Goal: Navigation & Orientation: Go to known website

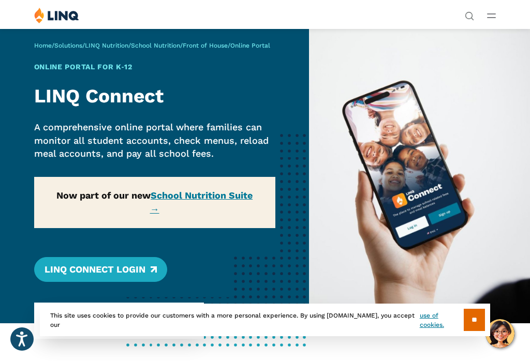
click at [135, 265] on div "Home / Solutions / LINQ Nutrition / School Nutrition / Front of House / Online …" at bounding box center [154, 175] width 309 height 295
click at [142, 268] on div "Home / Solutions / LINQ Nutrition / School Nutrition / Front of House / Online …" at bounding box center [154, 175] width 309 height 295
click at [109, 270] on link "LINQ Connect Login" at bounding box center [100, 269] width 133 height 25
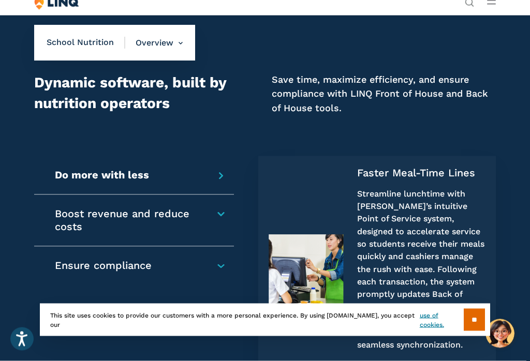
scroll to position [688, 0]
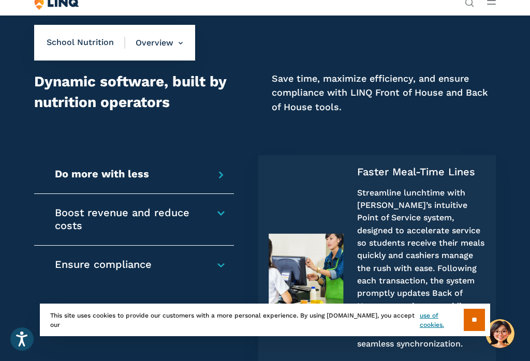
click at [473, 331] on input "**" at bounding box center [474, 320] width 21 height 22
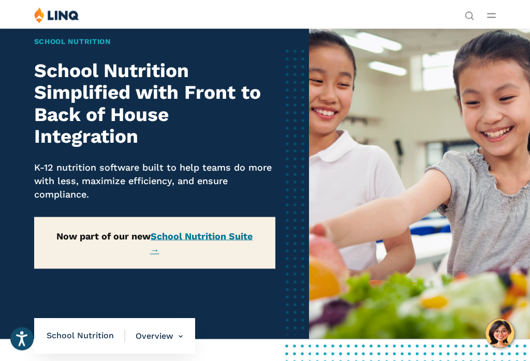
scroll to position [0, 0]
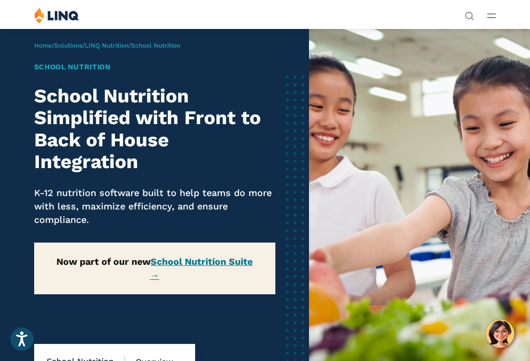
click at [493, 14] on line "Open Main Menu" at bounding box center [492, 14] width 8 height 0
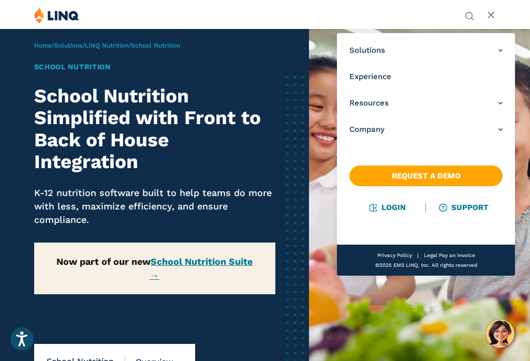
click at [392, 205] on link "Login" at bounding box center [388, 207] width 36 height 9
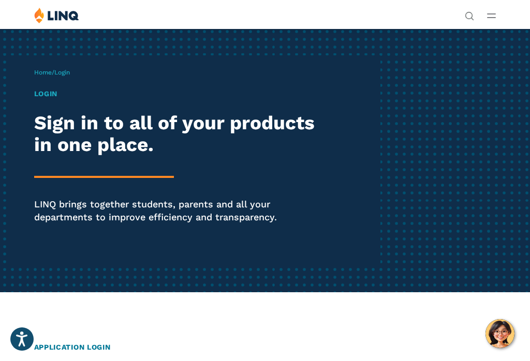
click at [43, 88] on div "Home / Login Login Sign in to all of your products in one place. LINQ brings to…" at bounding box center [207, 160] width 347 height 210
click at [40, 93] on h1 "Login" at bounding box center [179, 94] width 291 height 11
click at [493, 16] on icon "Open Main Menu" at bounding box center [491, 15] width 9 height 5
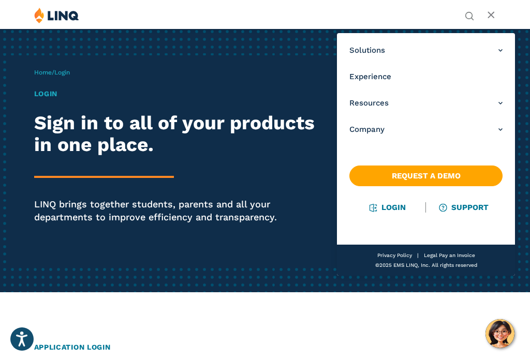
click at [392, 208] on link "Login" at bounding box center [388, 207] width 36 height 9
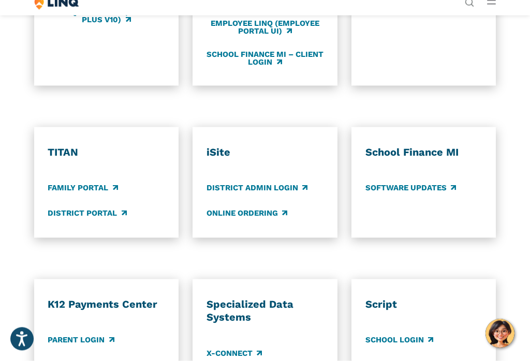
scroll to position [620, 0]
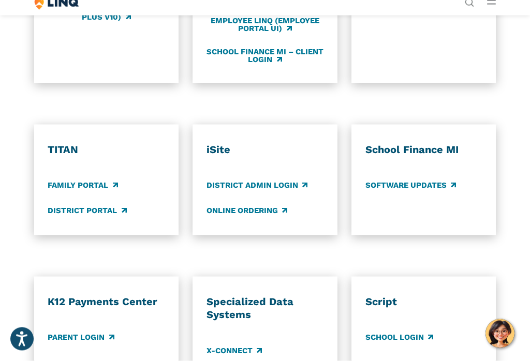
click at [83, 208] on link "District Portal" at bounding box center [87, 210] width 79 height 11
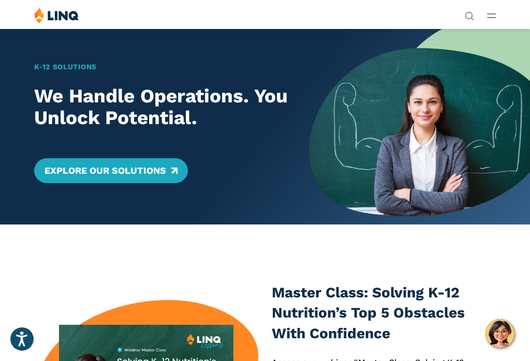
click at [497, 9] on div "Solutions Nutrition Overview NEW School Nutrition Suite School Nutrition State …" at bounding box center [265, 17] width 530 height 20
click at [495, 17] on icon "Open Main Menu" at bounding box center [491, 15] width 9 height 5
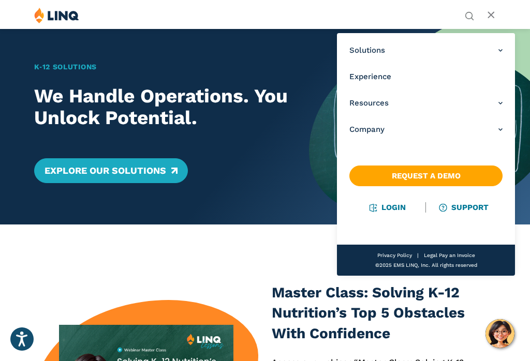
click at [393, 210] on link "Login" at bounding box center [388, 207] width 36 height 9
